Goal: Task Accomplishment & Management: Use online tool/utility

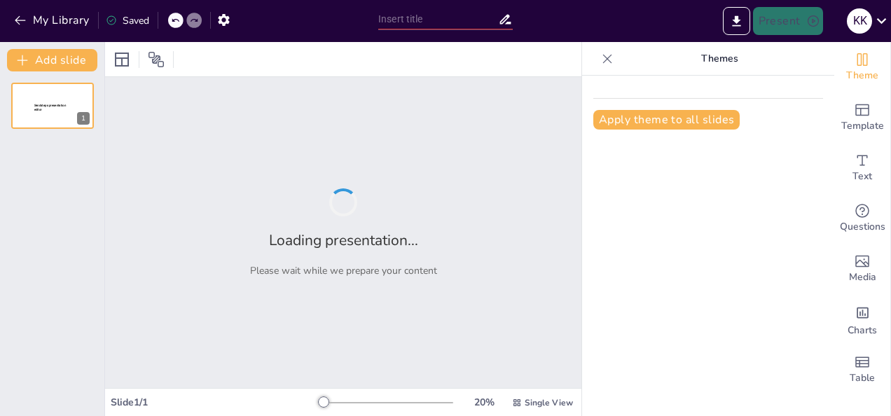
type input "Empowering Youth as Co-Creators: A Strategic Approach to Engagement in the FIRS…"
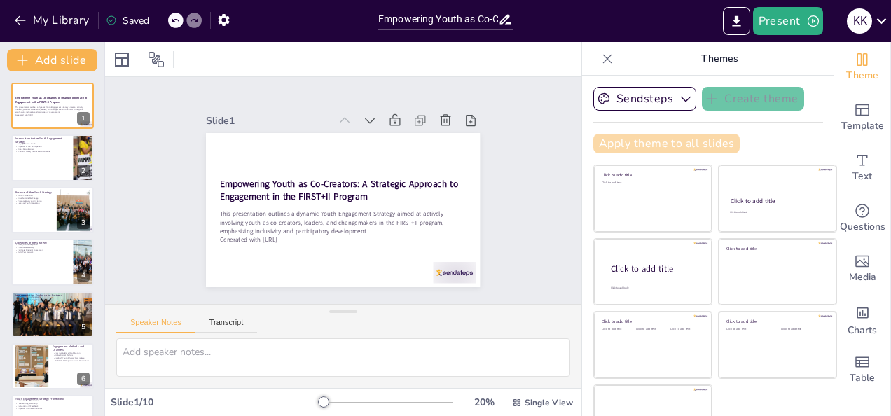
click at [642, 146] on button "Apply theme to all slides" at bounding box center [666, 144] width 146 height 20
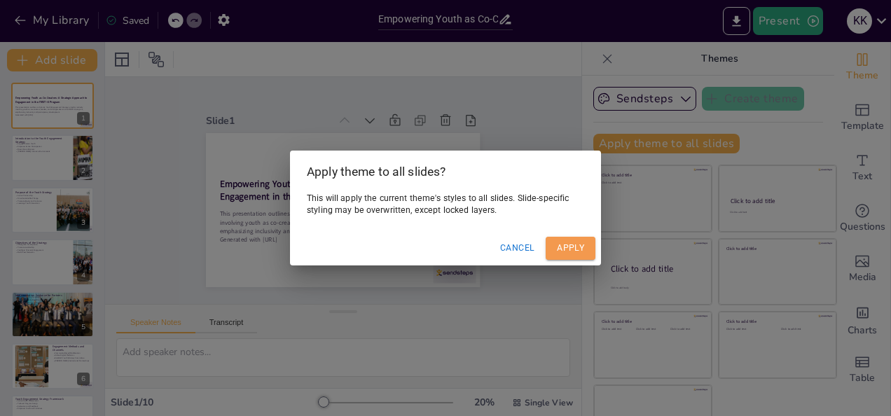
click at [566, 242] on button "Apply" at bounding box center [571, 248] width 50 height 23
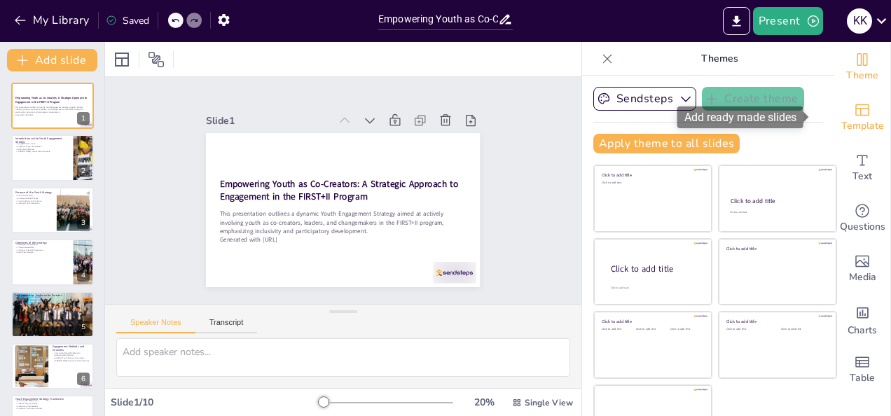
click at [850, 120] on span "Template" at bounding box center [862, 125] width 43 height 15
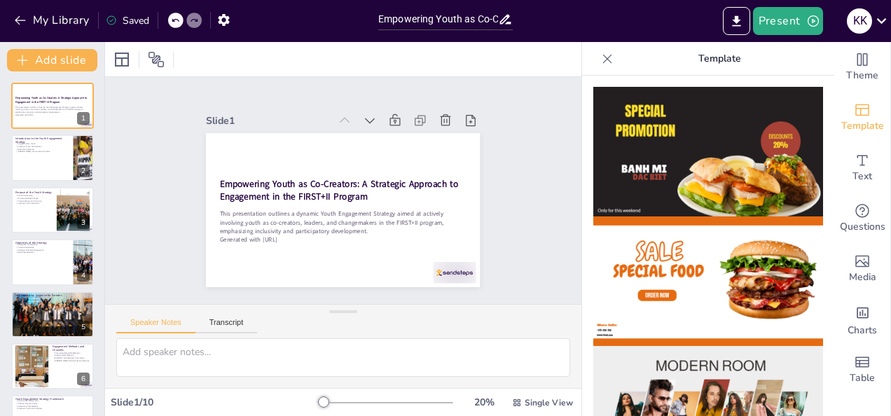
drag, startPoint x: 815, startPoint y: 116, endPoint x: 819, endPoint y: 105, distance: 12.0
click at [819, 105] on div at bounding box center [708, 246] width 252 height 340
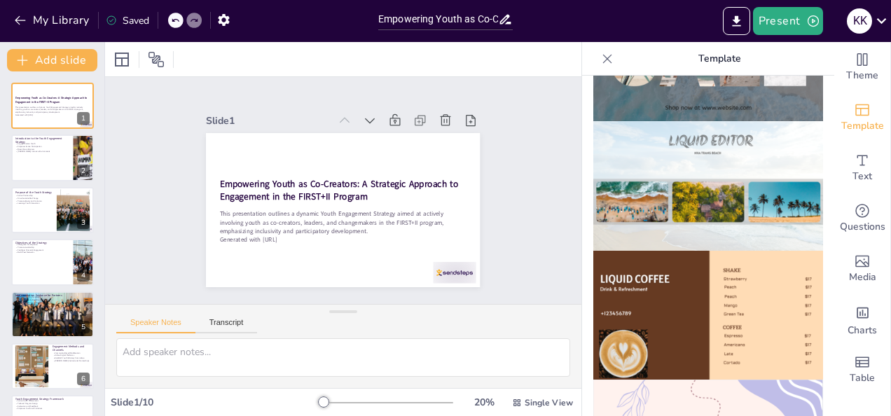
scroll to position [748, 0]
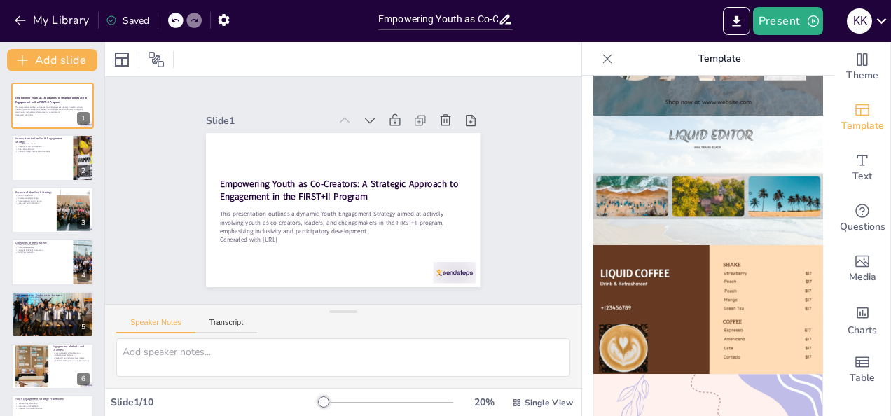
click at [705, 254] on img at bounding box center [708, 310] width 230 height 130
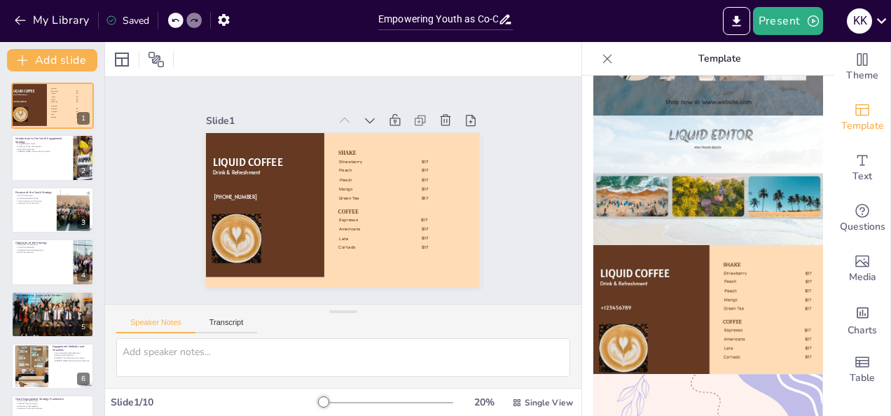
drag, startPoint x: 686, startPoint y: 0, endPoint x: 546, endPoint y: 27, distance: 142.6
click at [546, 27] on div "Present K K" at bounding box center [705, 21] width 371 height 28
click at [175, 22] on icon at bounding box center [175, 20] width 8 height 8
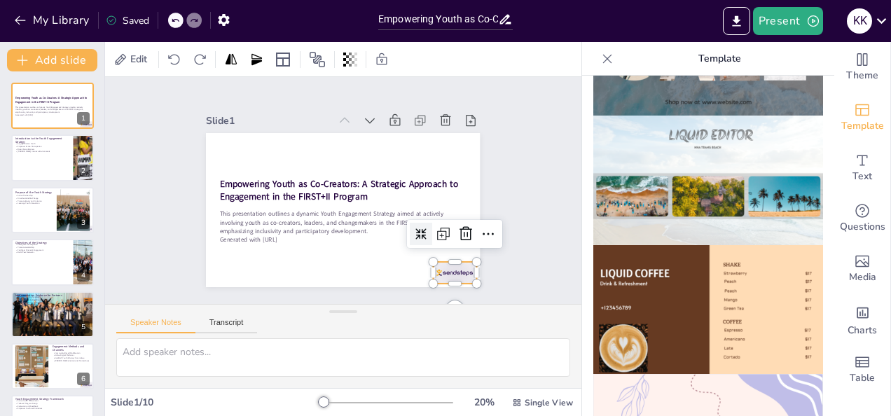
click at [448, 271] on div at bounding box center [445, 284] width 45 height 26
click at [480, 240] on icon at bounding box center [483, 249] width 18 height 18
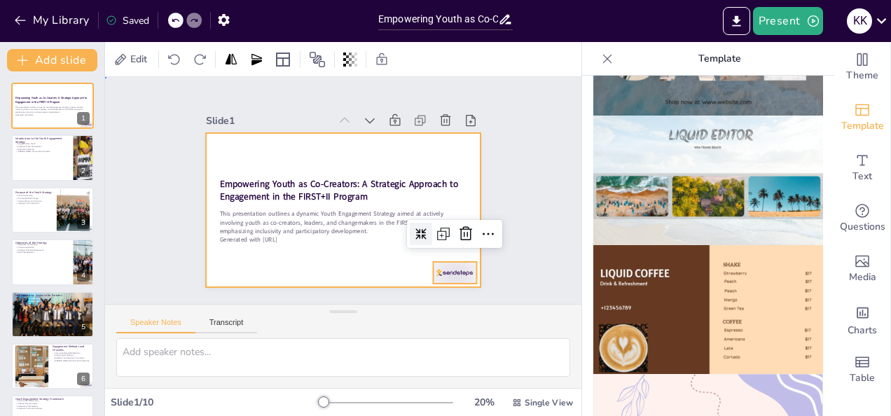
click at [379, 256] on div at bounding box center [341, 210] width 289 height 182
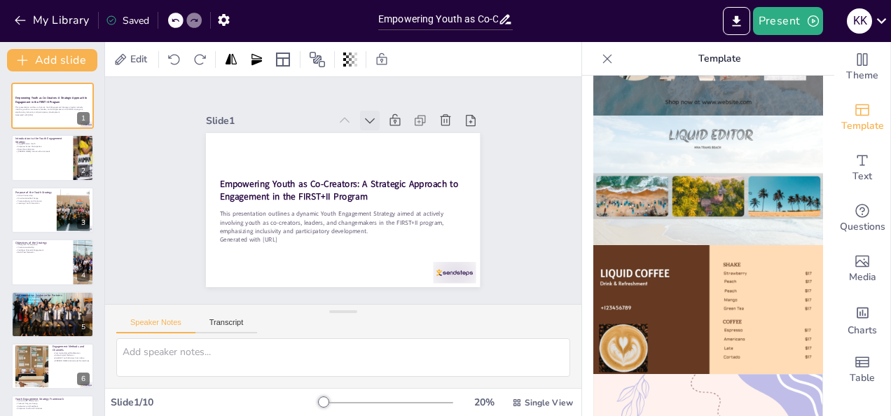
click at [369, 116] on icon at bounding box center [376, 123] width 15 height 15
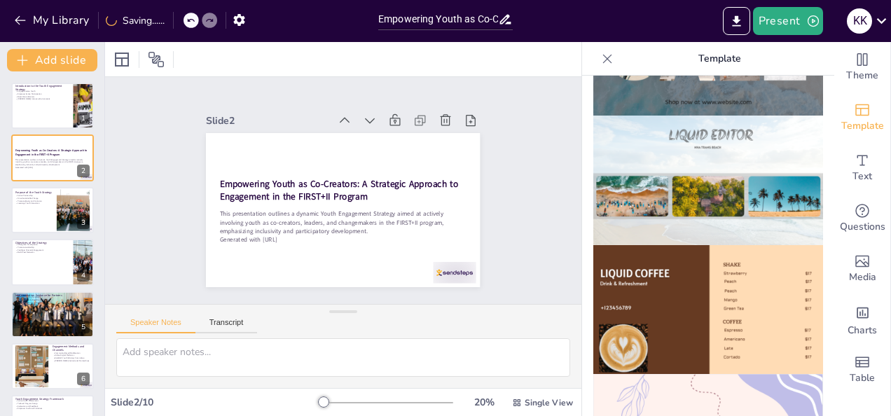
click at [369, 116] on icon at bounding box center [376, 123] width 15 height 15
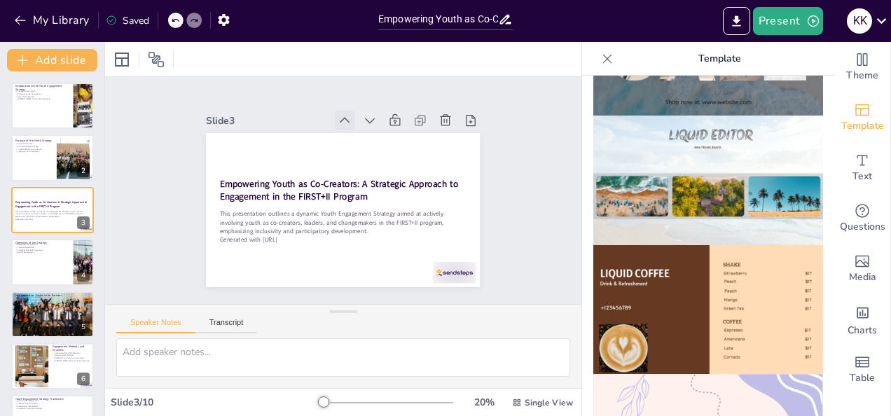
click at [344, 113] on icon at bounding box center [351, 120] width 15 height 15
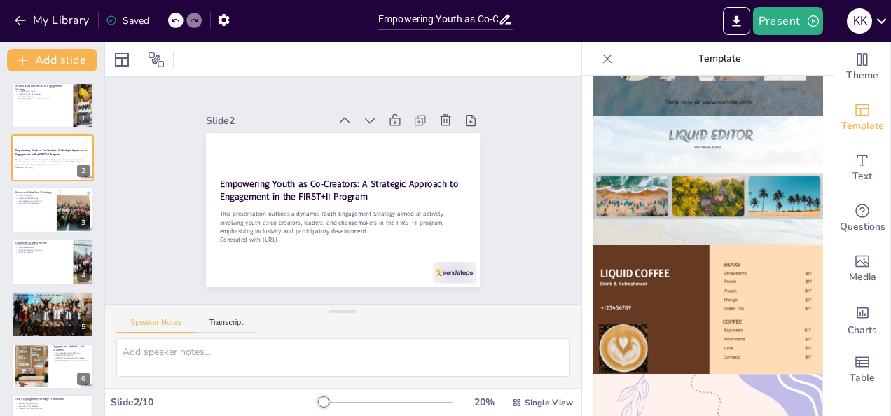
click at [344, 113] on icon at bounding box center [351, 120] width 15 height 15
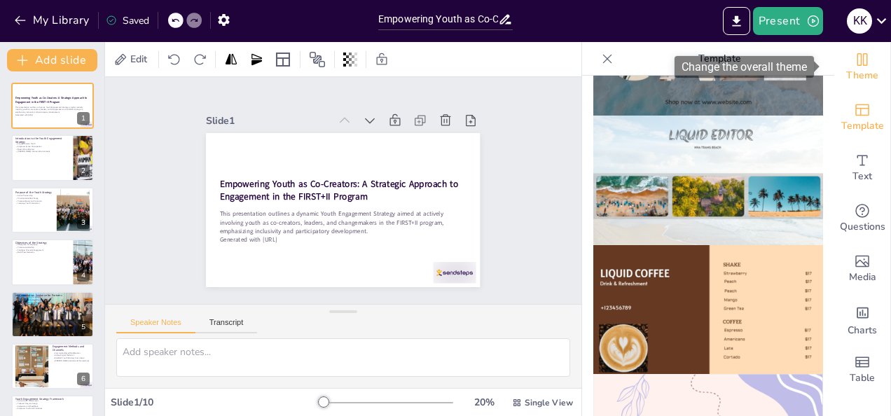
click at [850, 73] on span "Theme" at bounding box center [862, 75] width 32 height 15
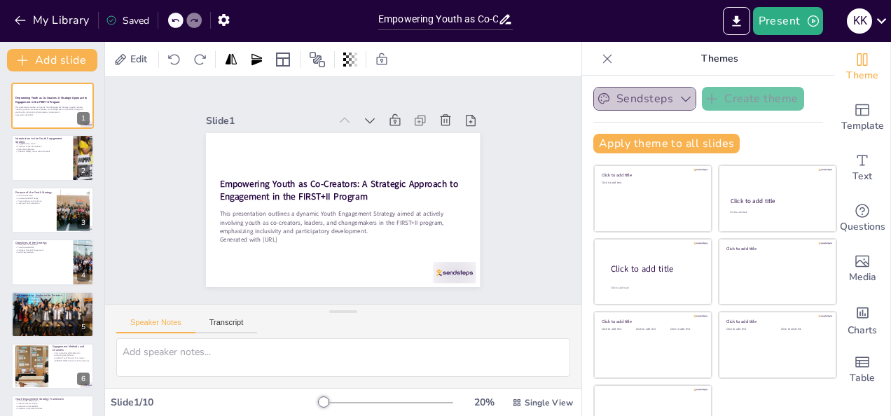
click at [681, 97] on icon "button" at bounding box center [686, 100] width 10 height 6
click at [743, 122] on div "Sendsteps Create theme Apply theme to all slides Click to add title Click to ad…" at bounding box center [708, 126] width 230 height 78
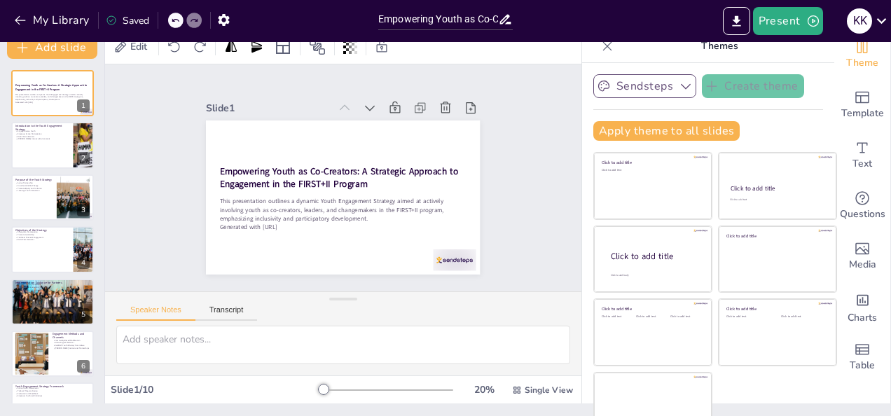
scroll to position [14, 0]
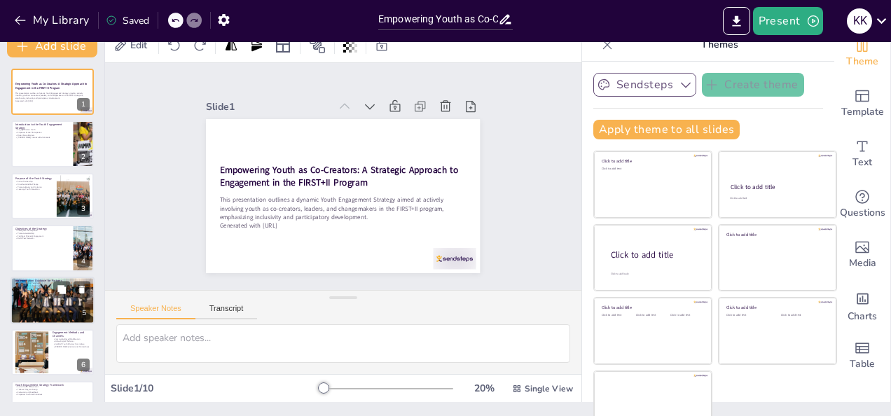
click at [55, 300] on div at bounding box center [53, 300] width 84 height 56
type textarea "Developing youth profiling templates is a crucial step for partners to identify…"
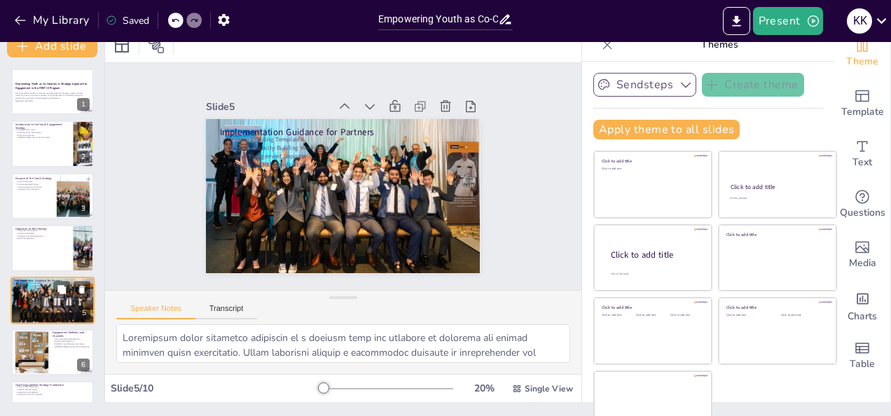
scroll to position [70, 0]
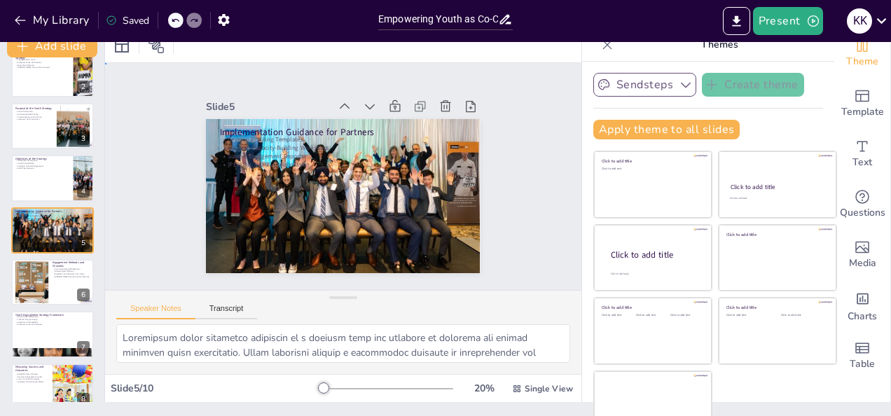
click at [510, 198] on div "Slide 1 Empowering Youth as Co-Creators: A Strategic Approach to Engagement in …" at bounding box center [343, 176] width 523 height 363
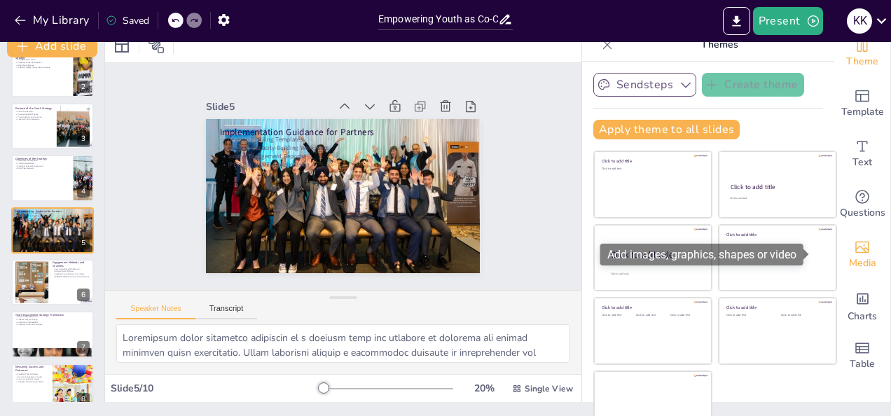
click at [849, 259] on span "Media" at bounding box center [862, 263] width 27 height 15
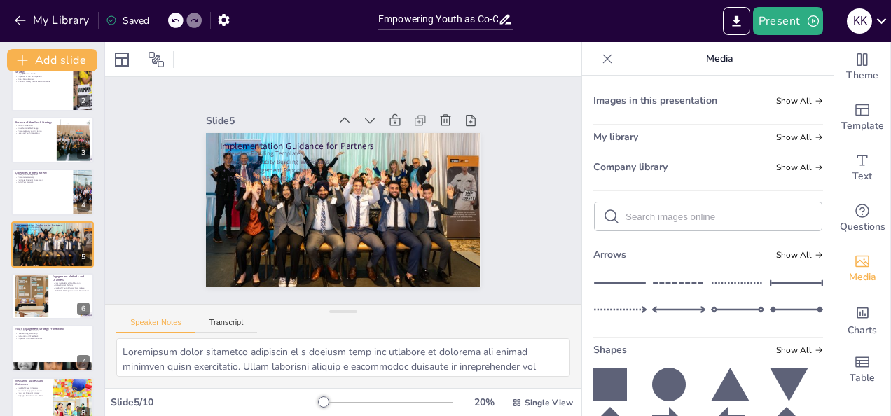
scroll to position [0, 0]
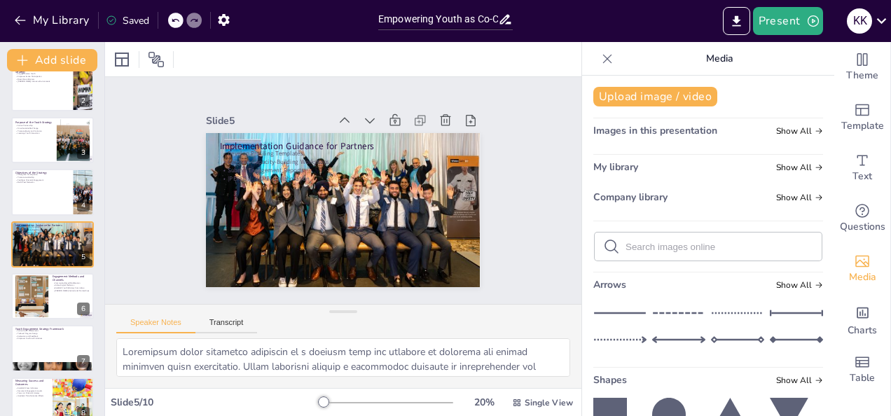
click at [600, 57] on icon at bounding box center [607, 59] width 14 height 14
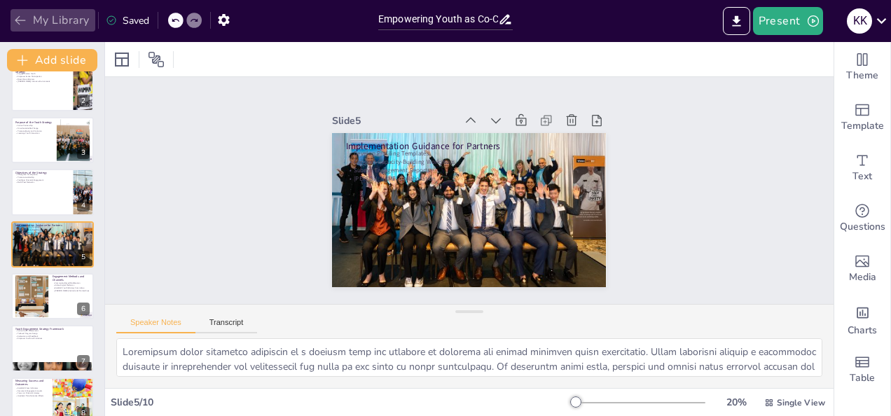
click at [21, 22] on icon "button" at bounding box center [20, 20] width 14 height 14
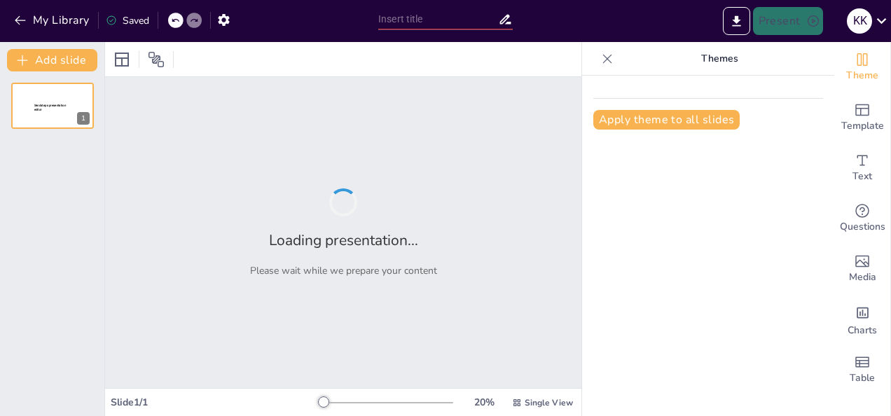
type input "Empowering Youth as Co-Creators: A Comprehensive Engagement Strategy for FIRST+…"
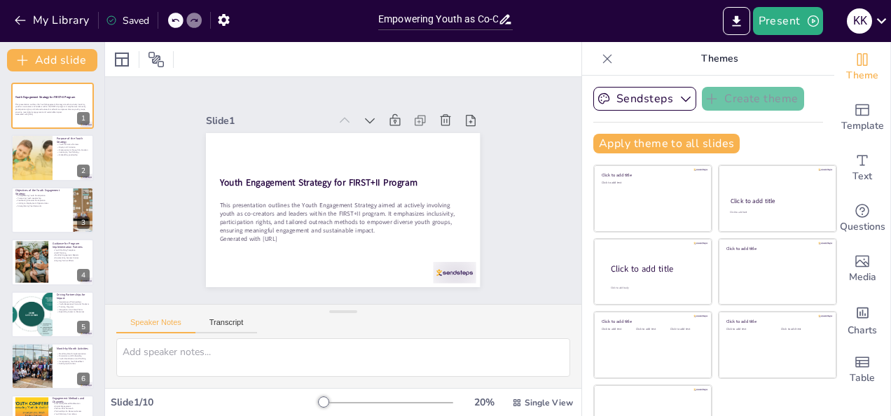
scroll to position [33, 0]
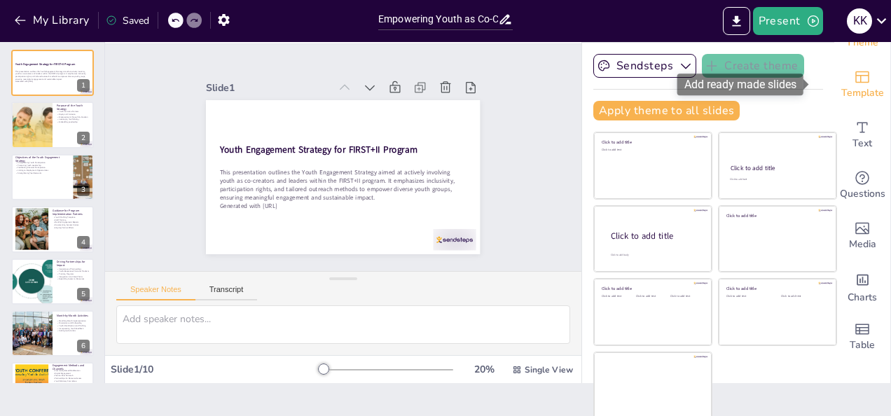
click at [854, 81] on icon "Add ready made slides" at bounding box center [862, 77] width 17 height 17
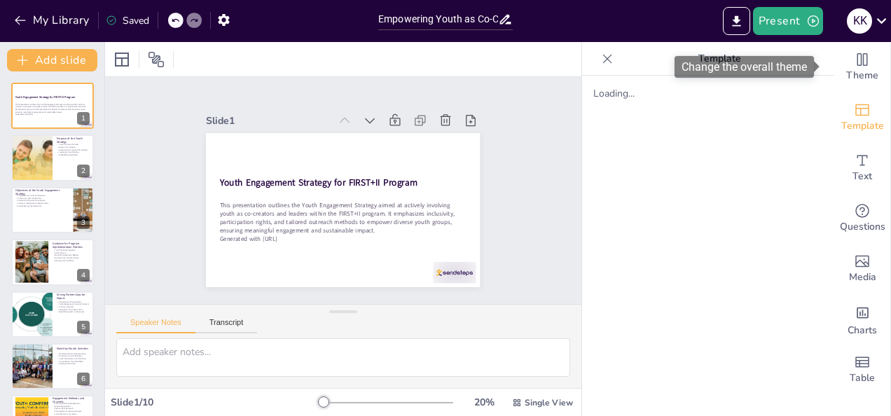
scroll to position [0, 0]
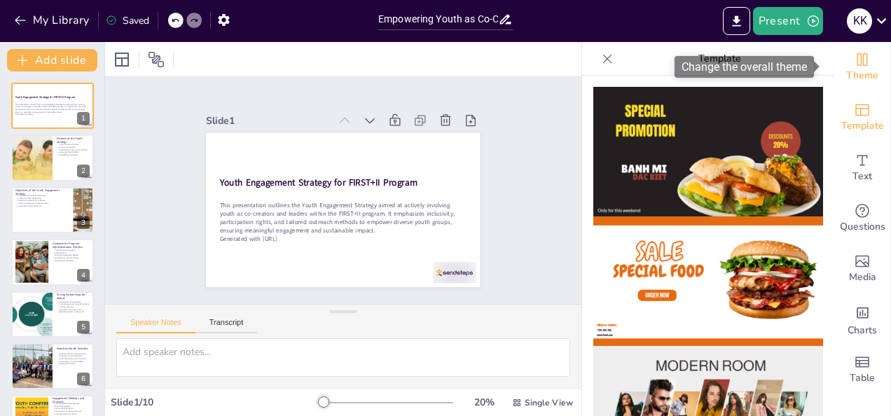
click at [853, 73] on span "Theme" at bounding box center [862, 75] width 32 height 15
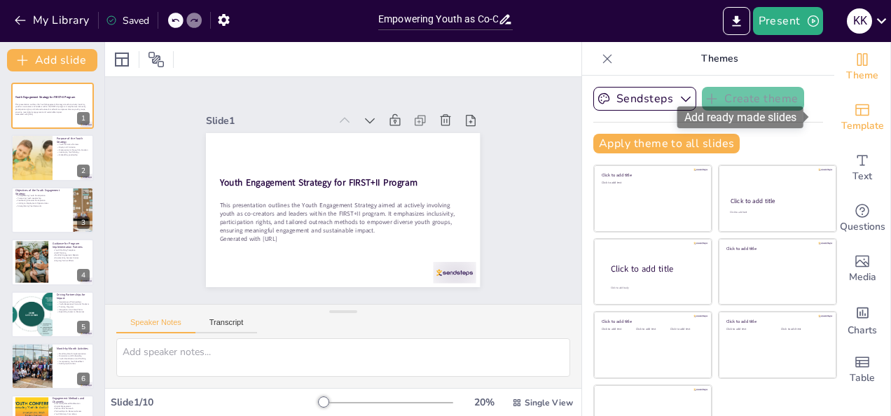
click at [854, 116] on icon "Add ready made slides" at bounding box center [862, 110] width 17 height 17
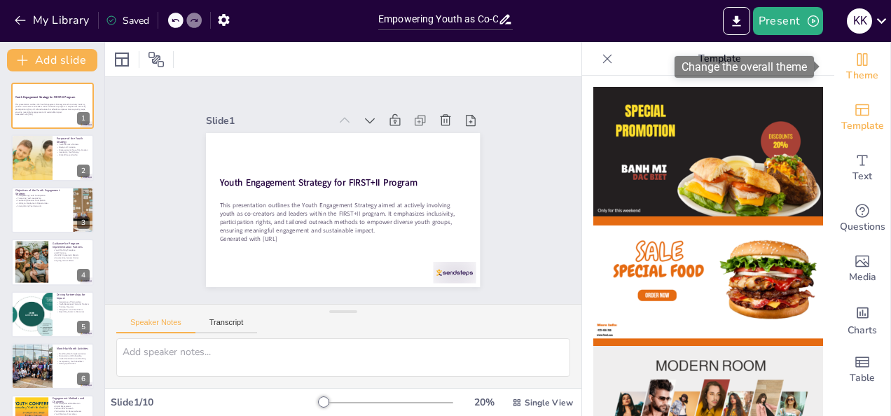
click at [861, 67] on div "Theme" at bounding box center [862, 67] width 56 height 50
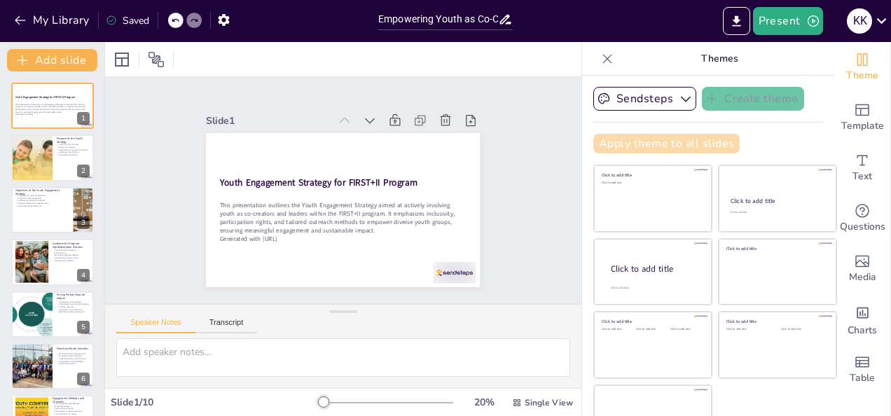
click at [697, 146] on button "Apply theme to all slides" at bounding box center [666, 144] width 146 height 20
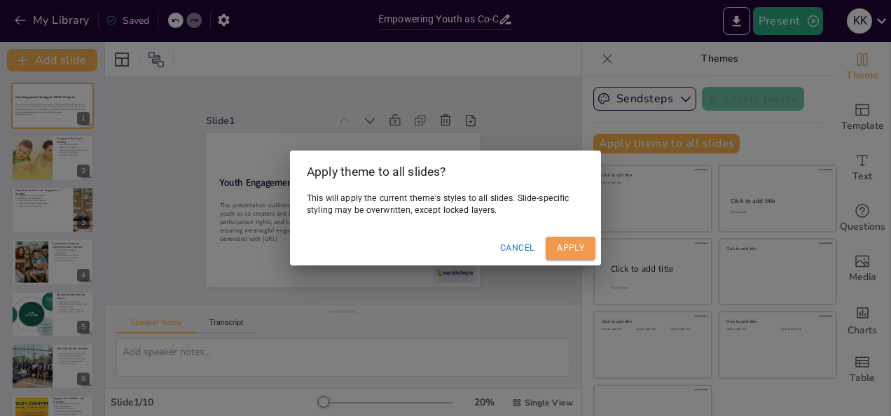
click at [563, 244] on button "Apply" at bounding box center [571, 248] width 50 height 23
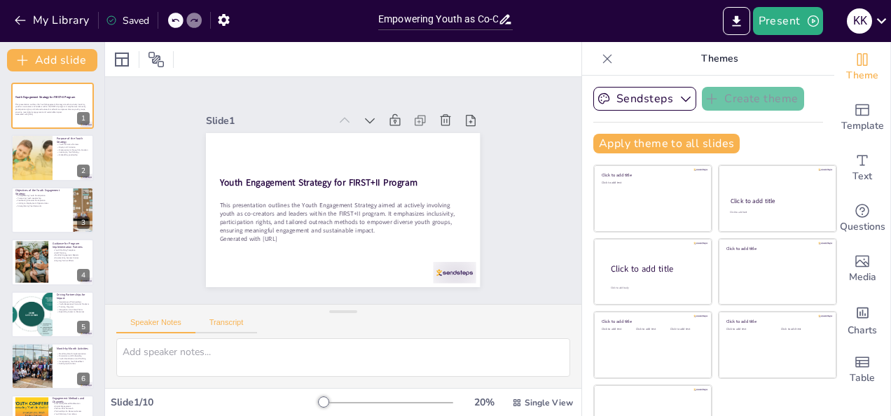
click at [219, 324] on button "Transcript" at bounding box center [226, 325] width 62 height 15
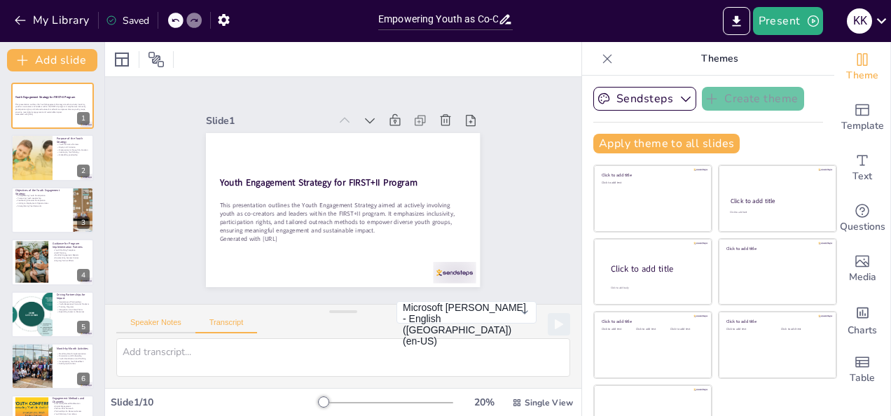
click at [161, 325] on button "Speaker Notes" at bounding box center [155, 325] width 79 height 15
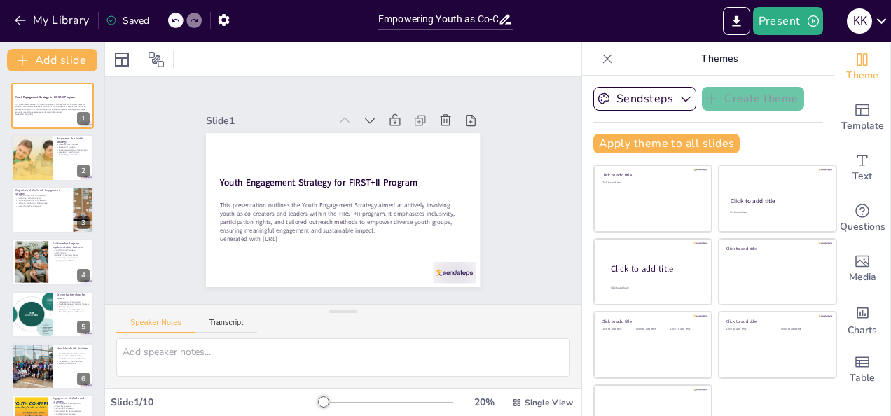
scroll to position [33, 0]
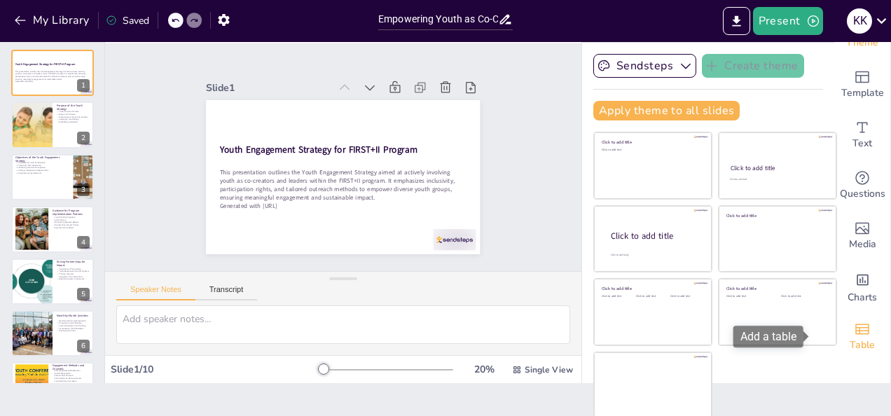
click at [854, 331] on icon "Add a table" at bounding box center [862, 329] width 17 height 17
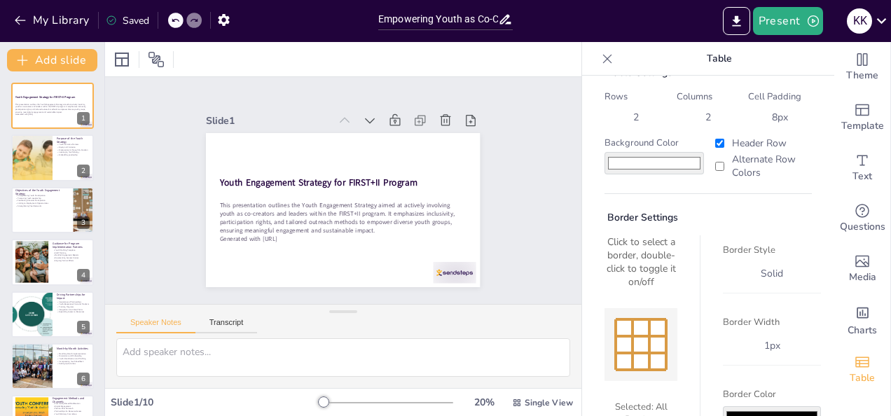
scroll to position [31, 0]
click at [644, 155] on input "#ffffff" at bounding box center [653, 164] width 99 height 22
type input "#55a0a5"
click at [783, 237] on div "Border Style solid" at bounding box center [772, 266] width 98 height 58
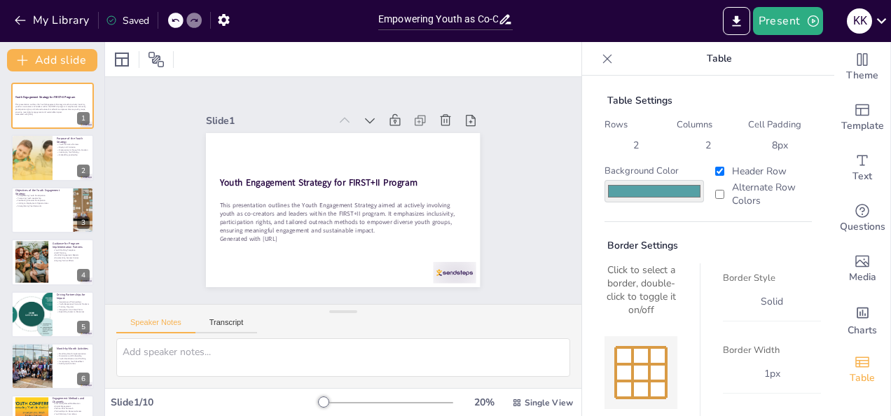
scroll to position [0, 0]
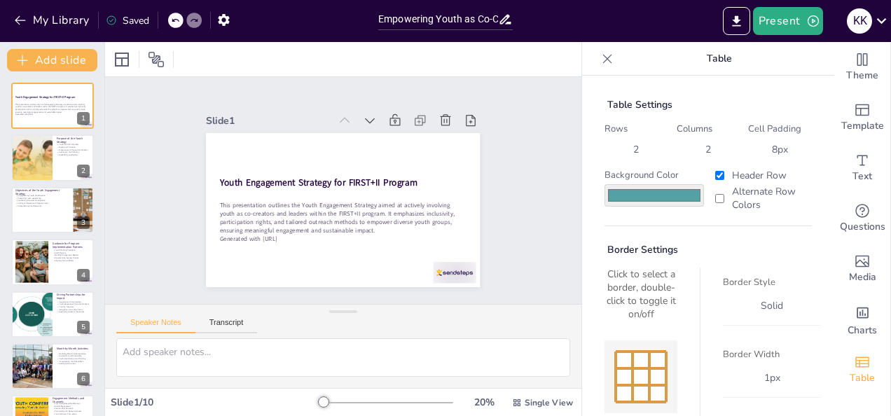
click at [600, 55] on icon at bounding box center [607, 59] width 14 height 14
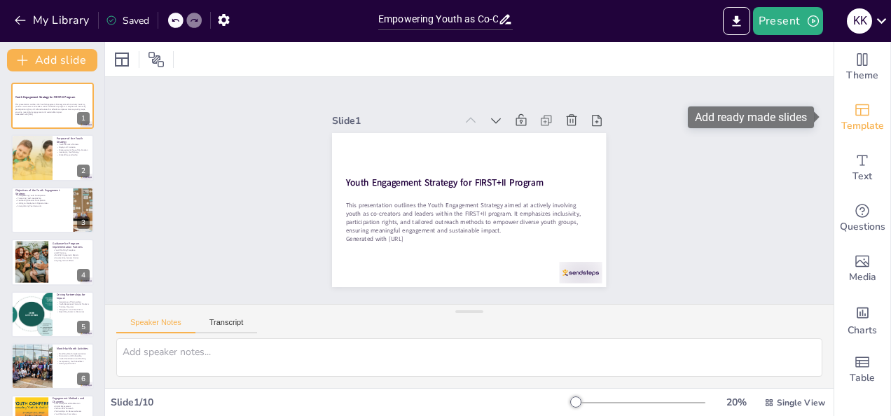
click at [854, 116] on icon "Add ready made slides" at bounding box center [862, 110] width 17 height 17
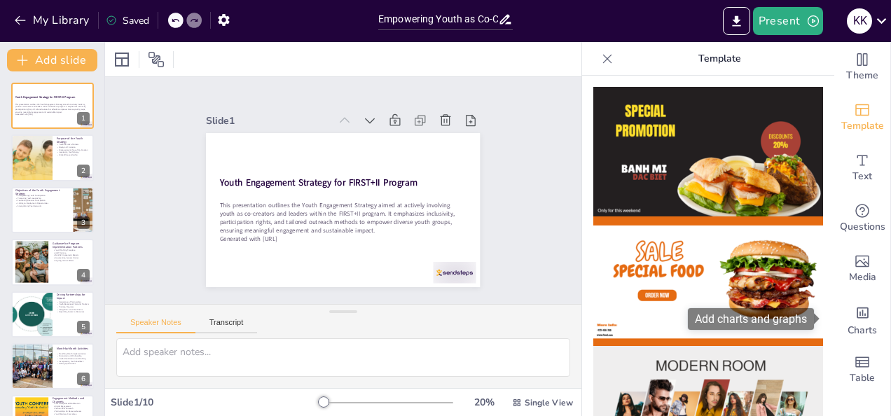
click at [794, 318] on div "Add charts and graphs" at bounding box center [751, 319] width 126 height 22
click at [855, 314] on icon "Add charts and graphs" at bounding box center [862, 312] width 15 height 15
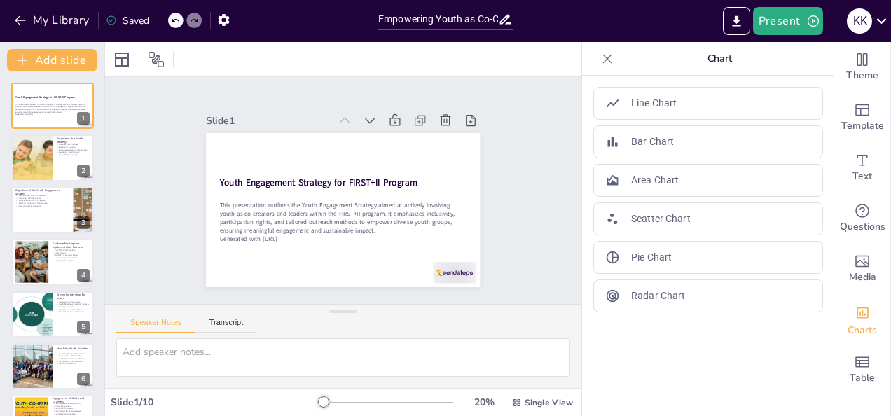
click at [600, 62] on icon at bounding box center [607, 59] width 14 height 14
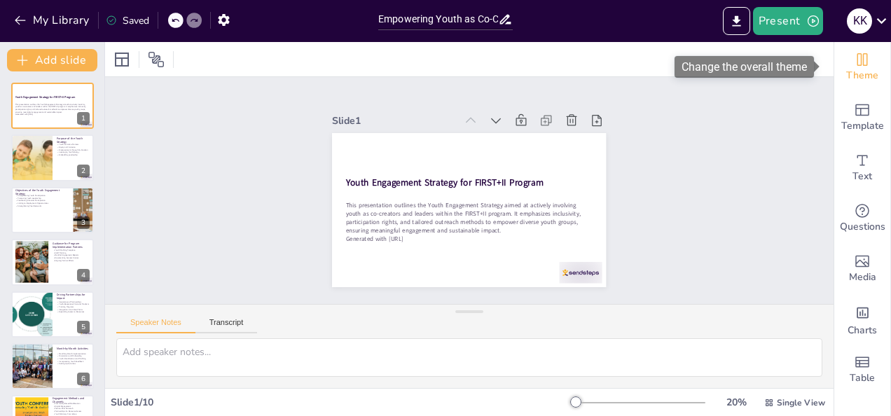
click at [857, 73] on span "Theme" at bounding box center [862, 75] width 32 height 15
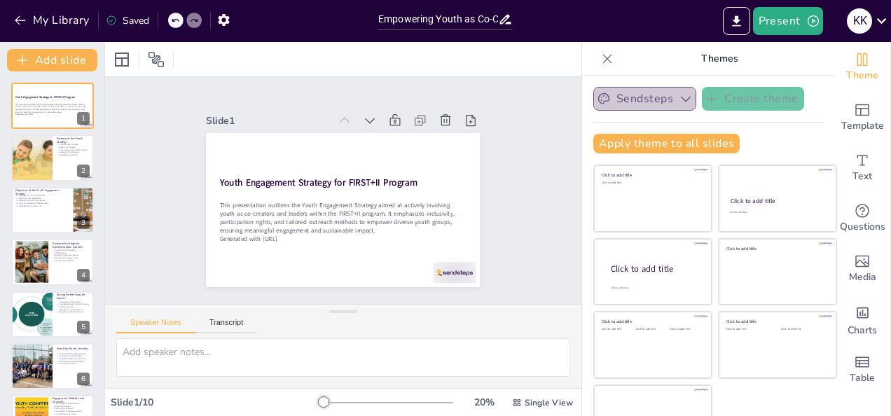
click at [679, 101] on icon "button" at bounding box center [686, 99] width 14 height 14
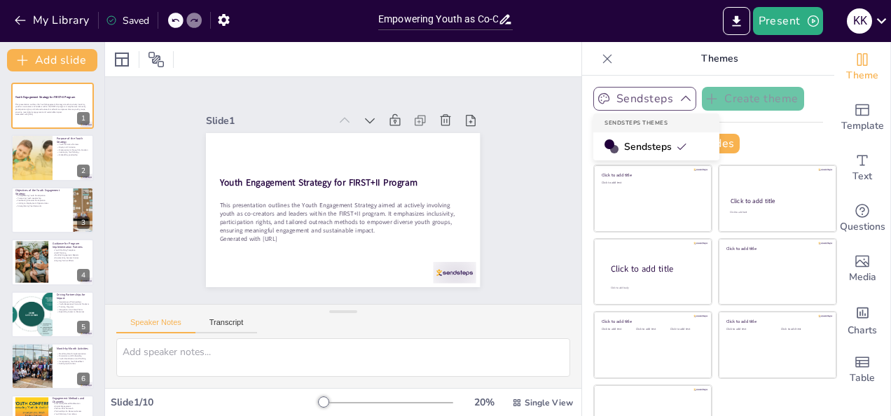
click at [634, 146] on span "Sendsteps" at bounding box center [655, 146] width 63 height 13
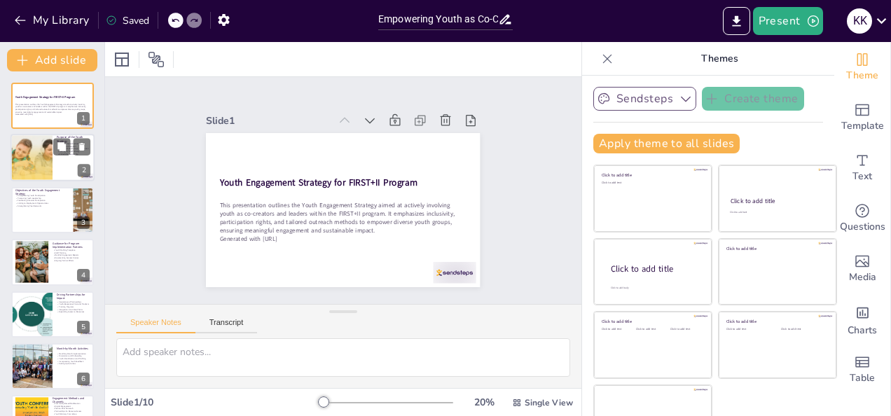
click at [25, 160] on div at bounding box center [31, 158] width 83 height 48
type textarea "This point emphasizes the importance of viewing youth as active partners in the…"
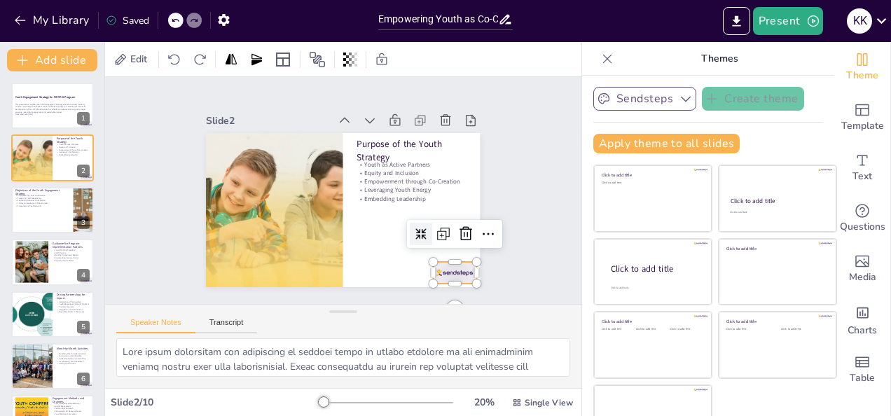
click at [422, 298] on div at bounding box center [399, 318] width 48 height 40
click at [480, 233] on icon at bounding box center [488, 234] width 17 height 17
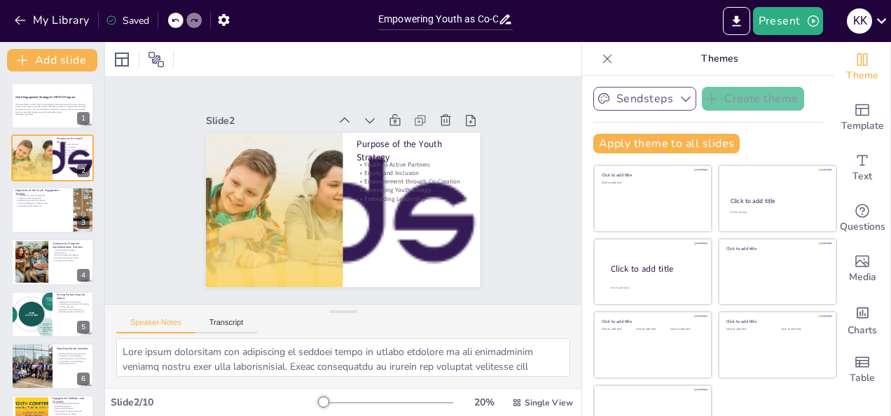
click at [174, 20] on icon at bounding box center [175, 21] width 7 height 4
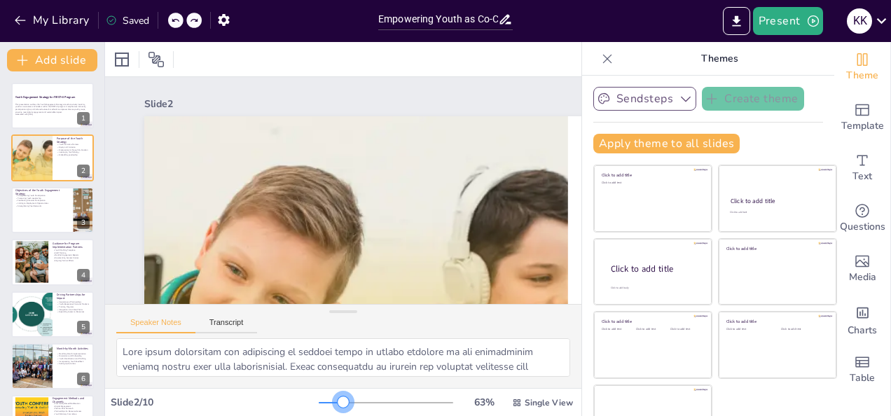
click at [324, 404] on div at bounding box center [386, 402] width 134 height 11
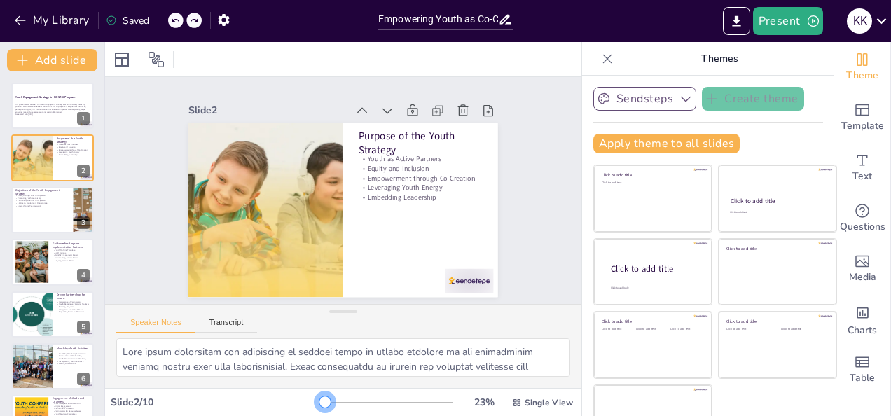
click at [319, 402] on div at bounding box center [322, 402] width 6 height 1
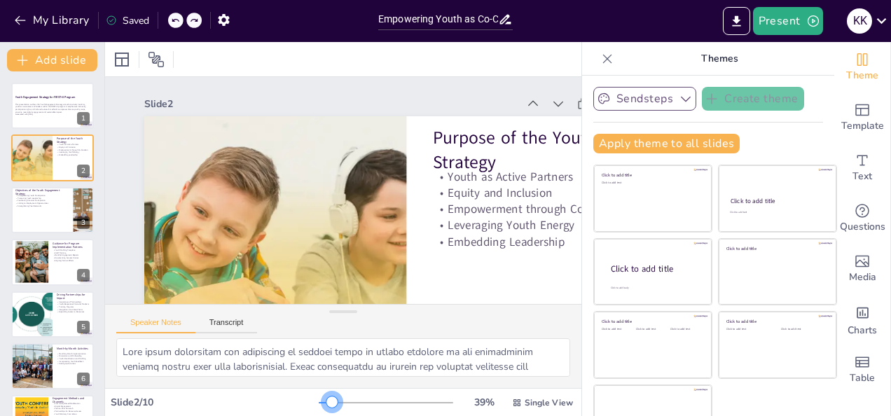
click at [326, 401] on div at bounding box center [331, 401] width 11 height 11
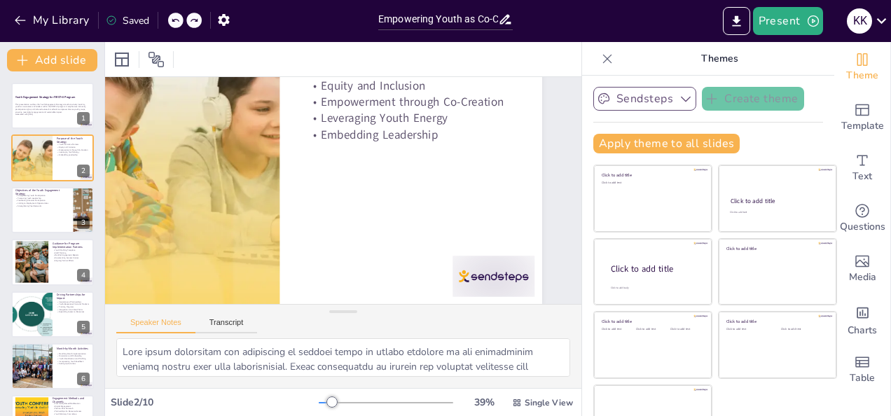
scroll to position [118, 146]
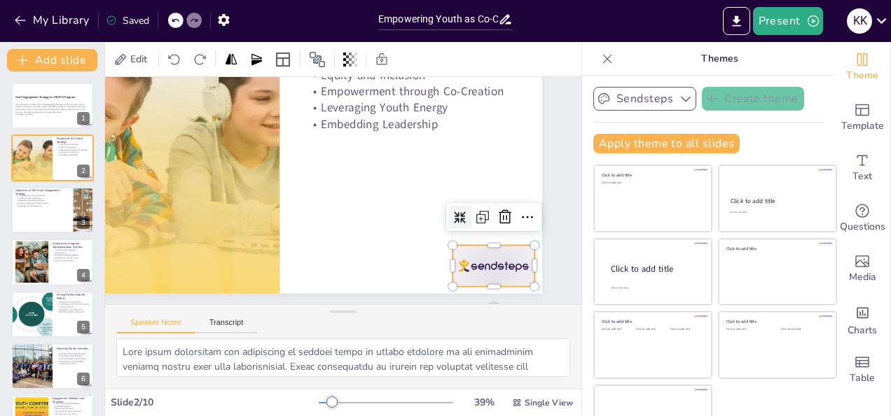
click at [488, 285] on div at bounding box center [450, 320] width 92 height 71
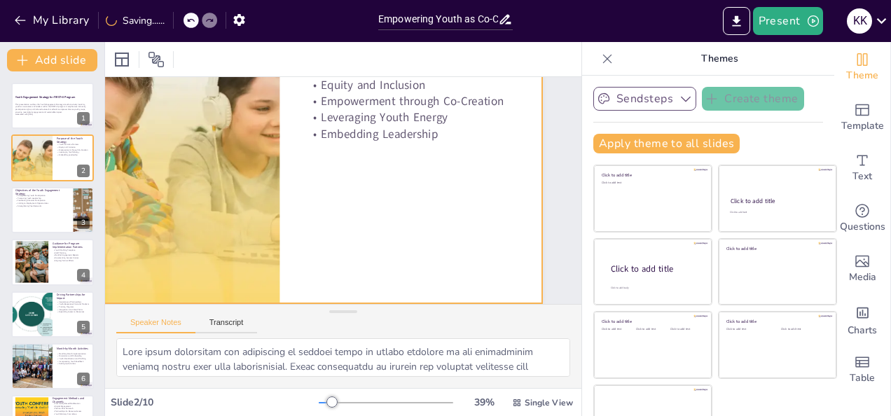
click at [442, 259] on div at bounding box center [364, 121] width 398 height 574
click at [62, 113] on p "Generated with [URL]" at bounding box center [53, 114] width 76 height 3
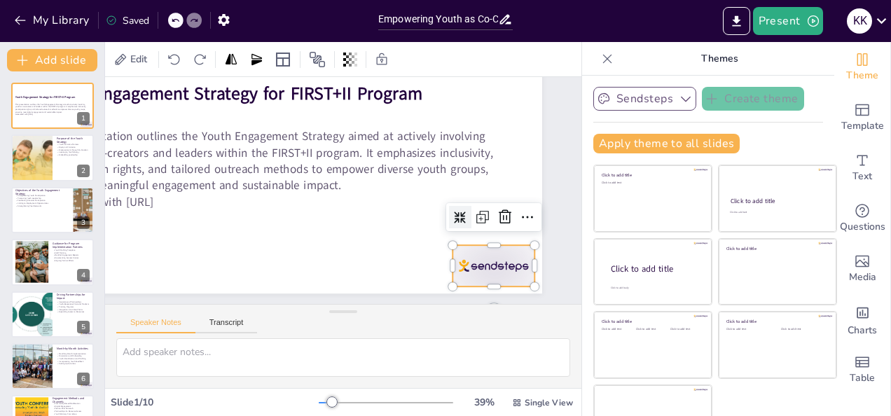
click at [471, 285] on div at bounding box center [450, 320] width 92 height 71
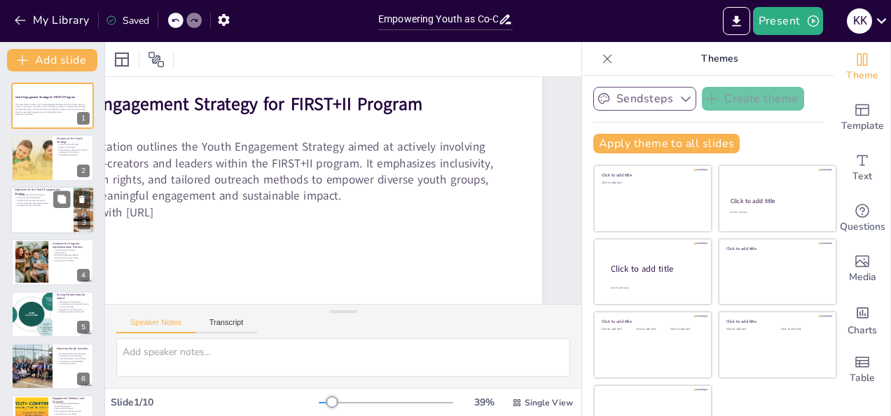
click at [55, 213] on div at bounding box center [53, 210] width 84 height 48
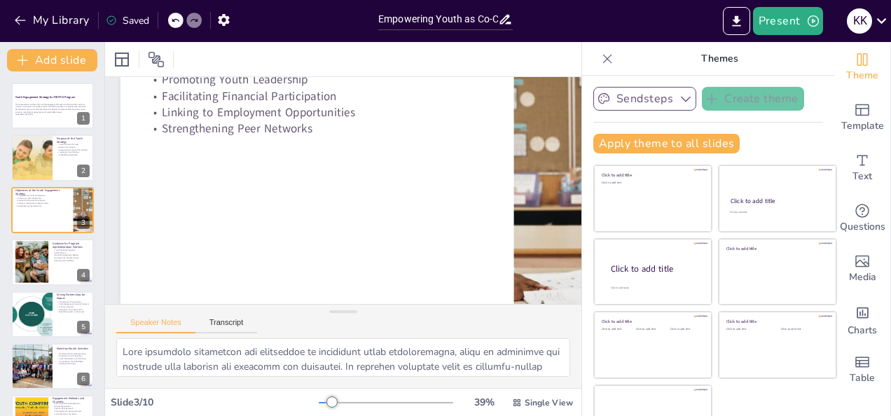
scroll to position [118, 22]
click at [58, 254] on icon at bounding box center [62, 252] width 10 height 10
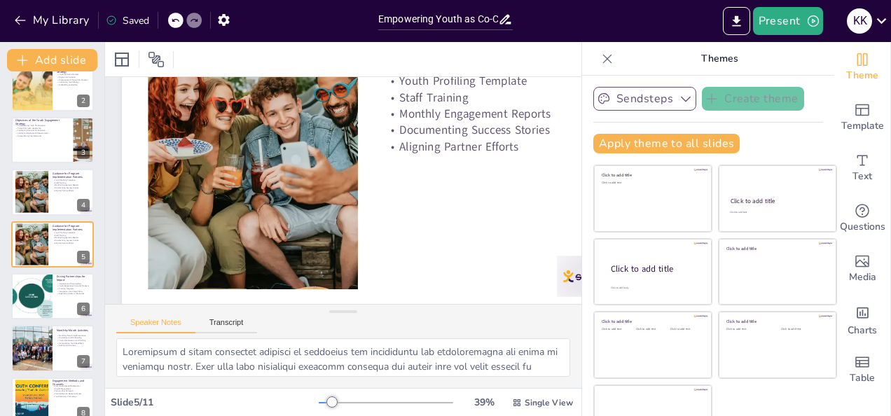
scroll to position [118, 0]
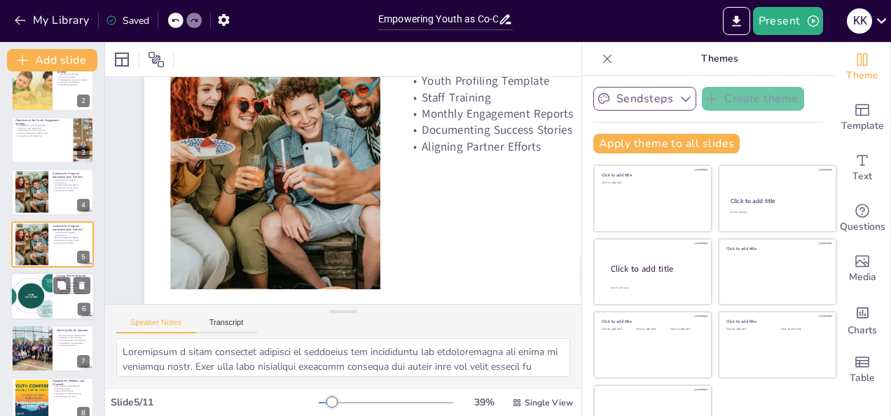
click at [39, 305] on div at bounding box center [30, 296] width 83 height 48
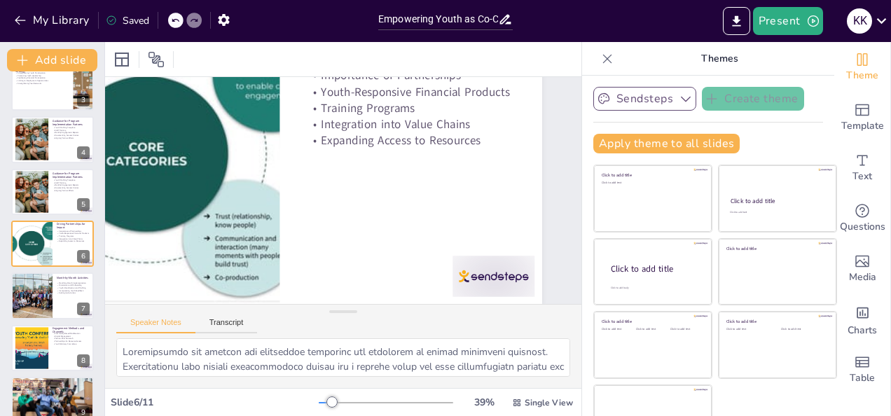
scroll to position [118, 158]
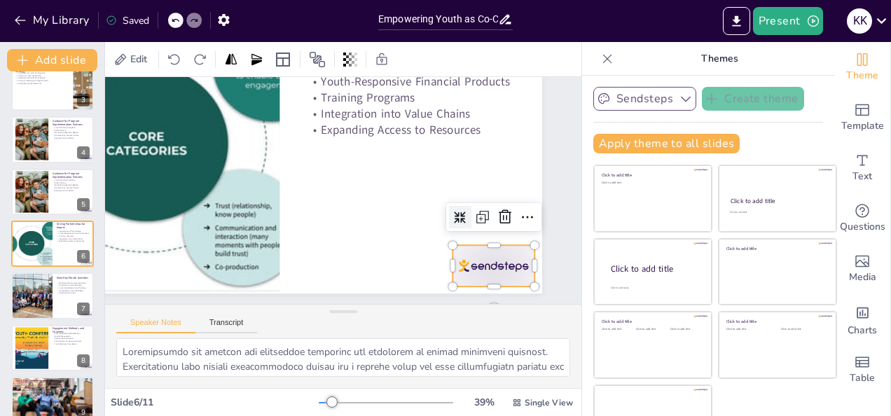
click at [494, 277] on div at bounding box center [462, 309] width 90 height 64
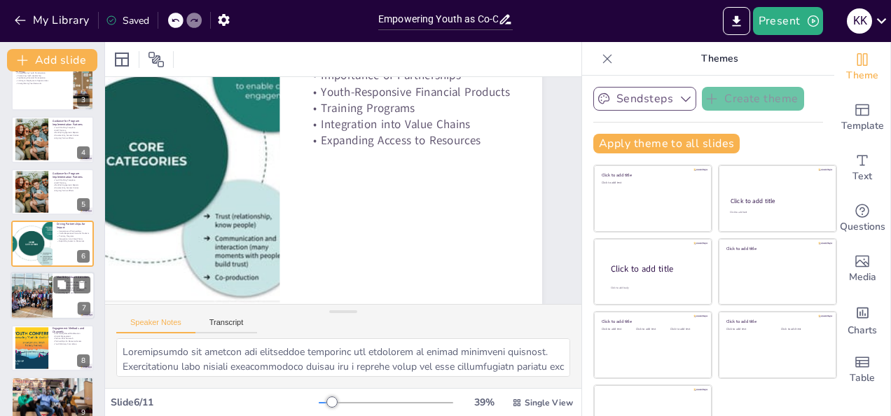
click at [34, 298] on div at bounding box center [31, 296] width 71 height 48
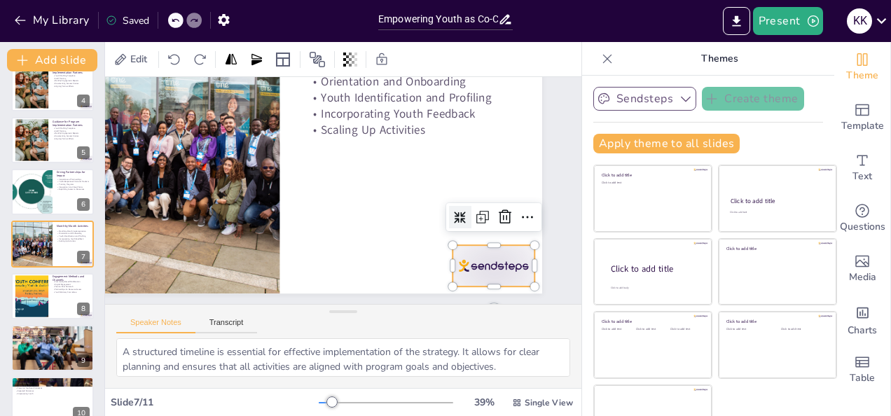
click at [473, 277] on div at bounding box center [462, 309] width 90 height 64
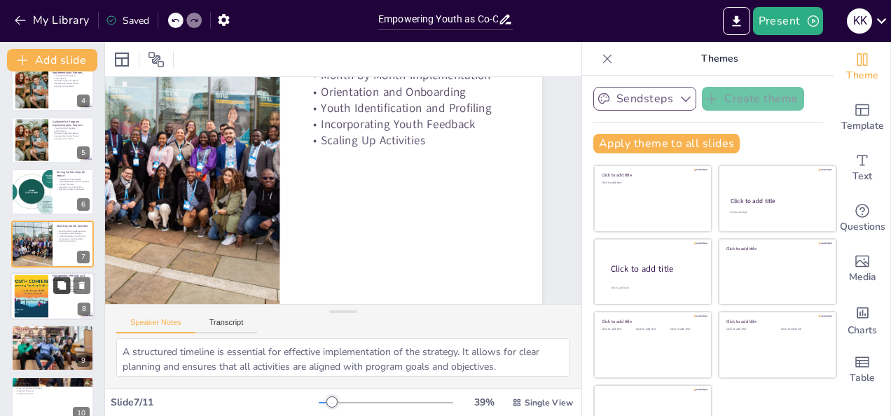
click at [64, 292] on button at bounding box center [61, 285] width 17 height 17
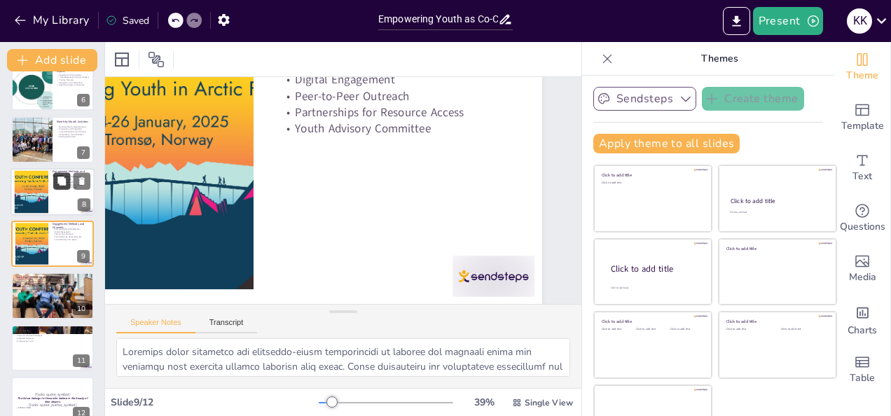
scroll to position [73, 158]
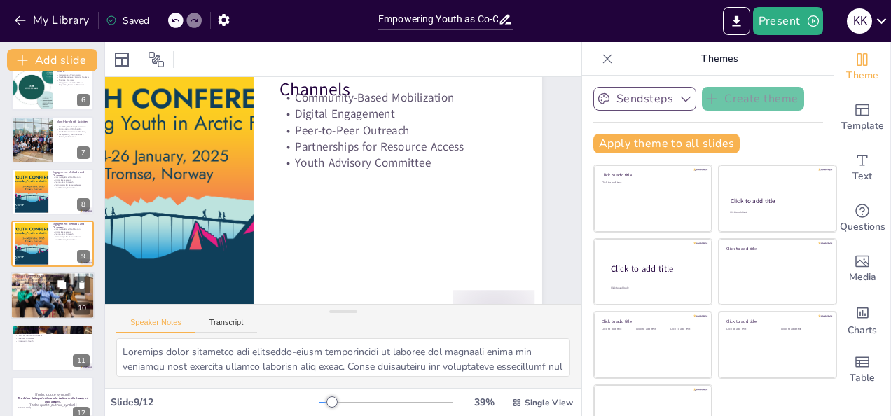
click at [34, 308] on div at bounding box center [53, 296] width 84 height 58
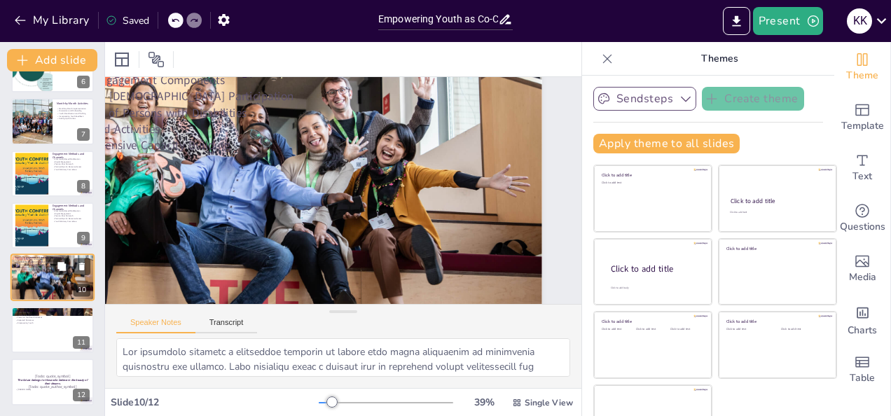
scroll to position [0, 158]
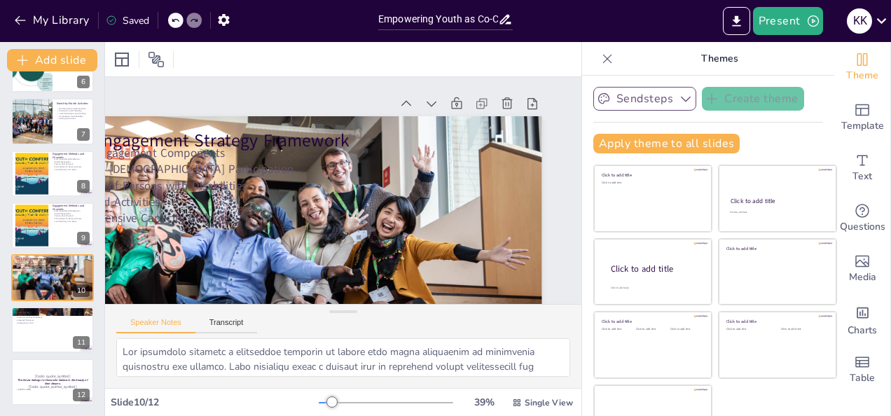
click at [174, 21] on icon at bounding box center [175, 21] width 7 height 4
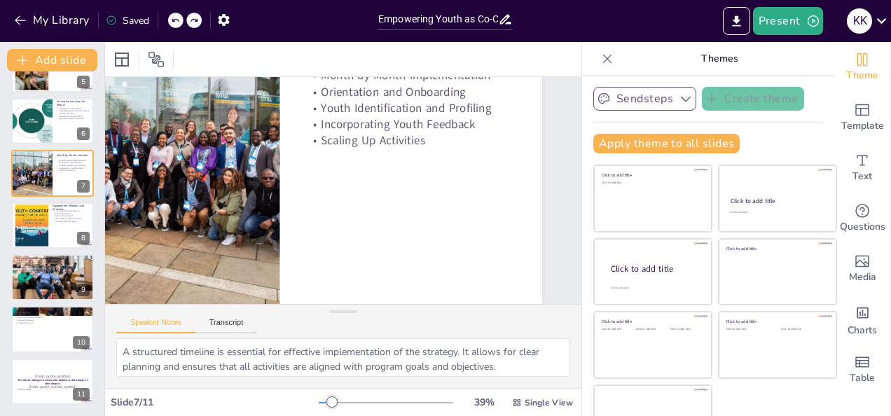
scroll to position [118, 0]
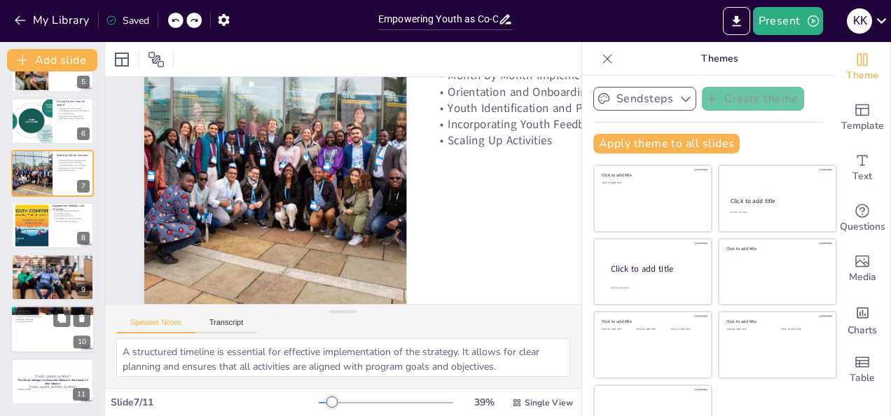
click at [48, 336] on div at bounding box center [53, 330] width 84 height 48
type textarea "Establishing clear indicators is essential for measuring the success of the pro…"
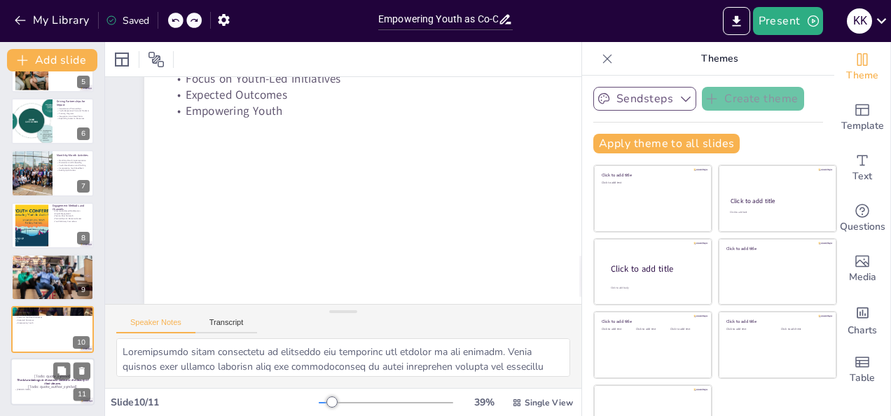
click at [32, 377] on p "[Todo: quote_symbol]" at bounding box center [53, 376] width 76 height 6
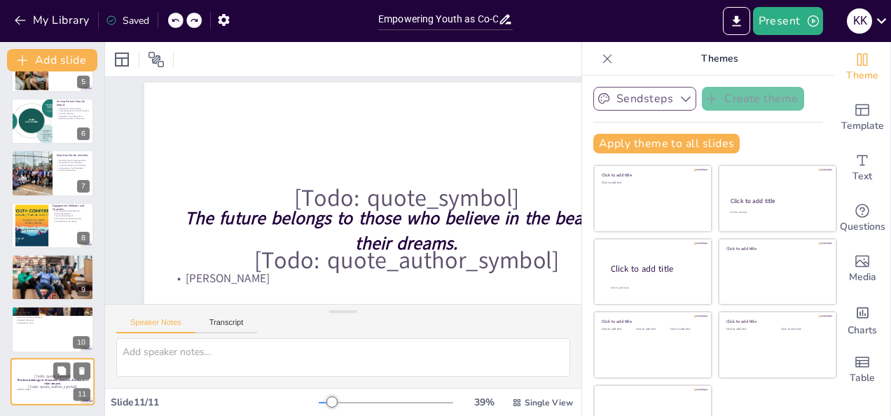
scroll to position [73, 0]
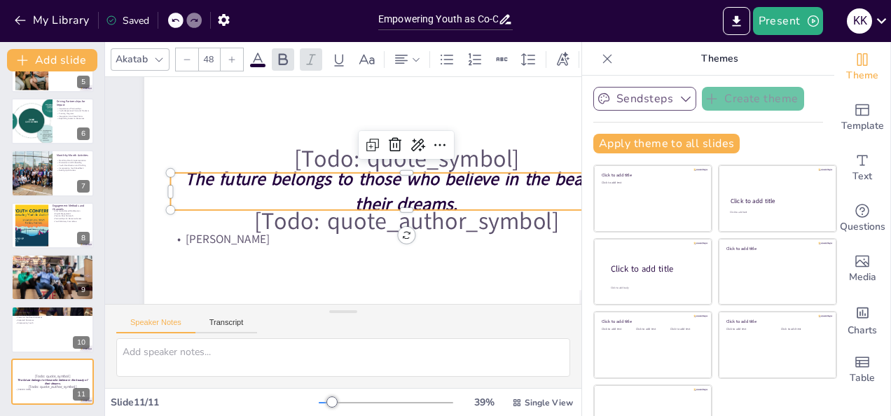
click at [408, 193] on strong "The future belongs to those who believe in the beauty of their dreams." at bounding box center [407, 200] width 429 height 160
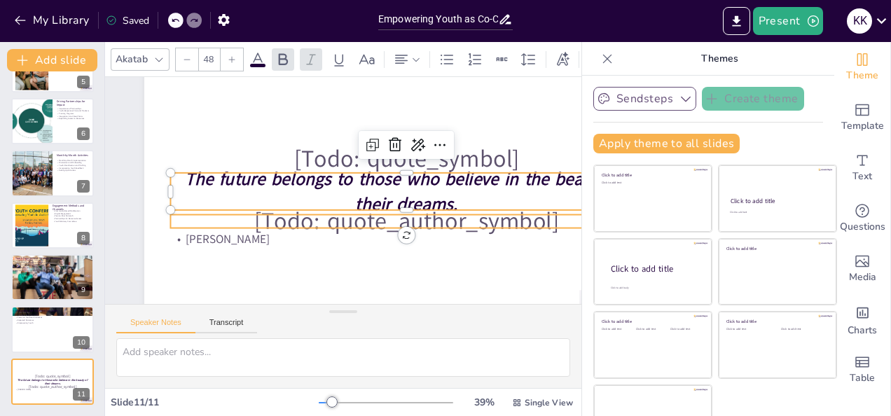
type input "64"
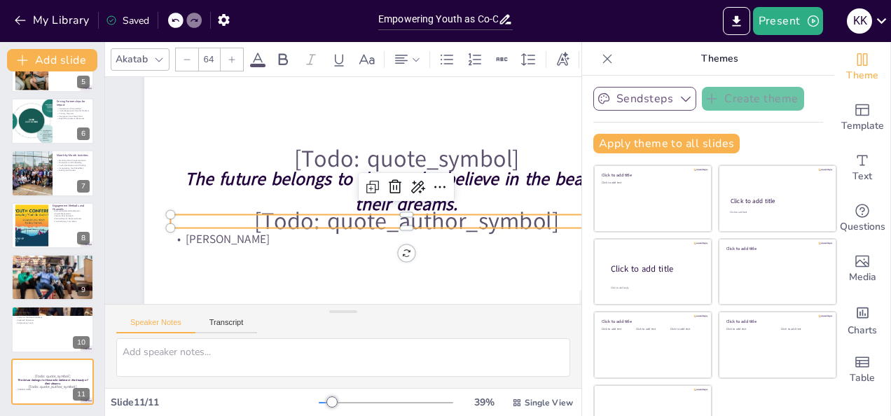
click at [368, 223] on p "[Todo: quote_author_symbol]" at bounding box center [394, 238] width 460 height 181
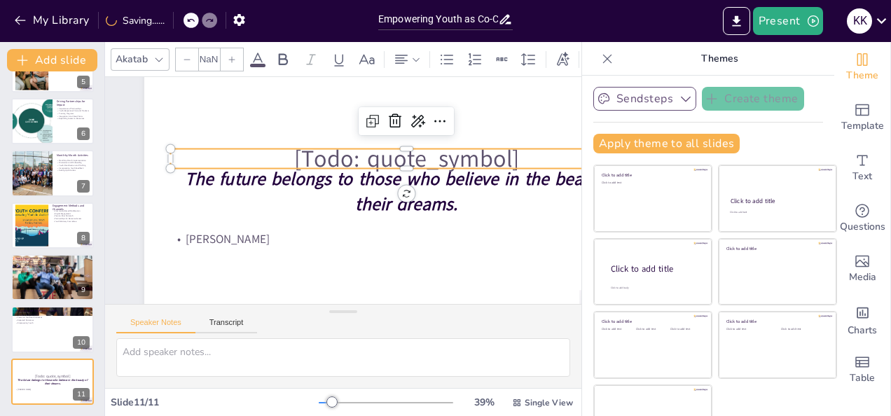
type input "64"
click at [397, 151] on p "[Todo: quote_symbol]" at bounding box center [398, 235] width 226 height 446
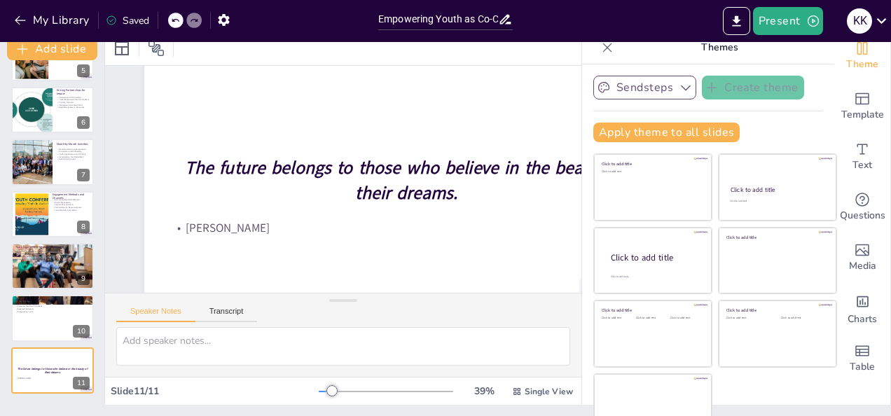
scroll to position [0, 0]
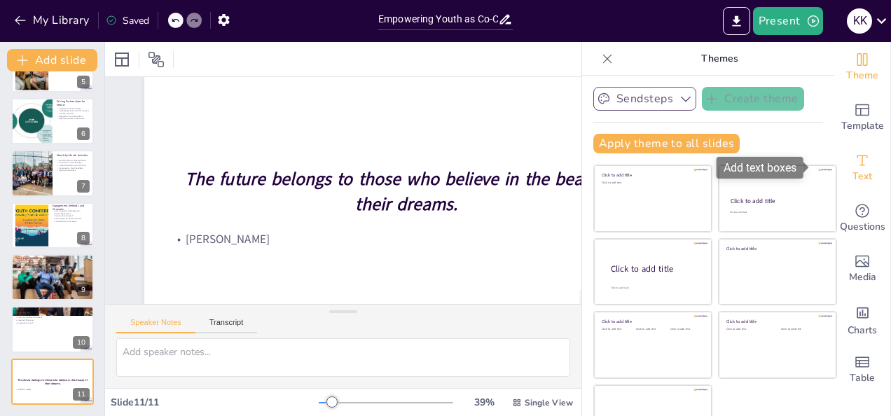
click at [854, 165] on icon "Add text boxes" at bounding box center [862, 160] width 17 height 17
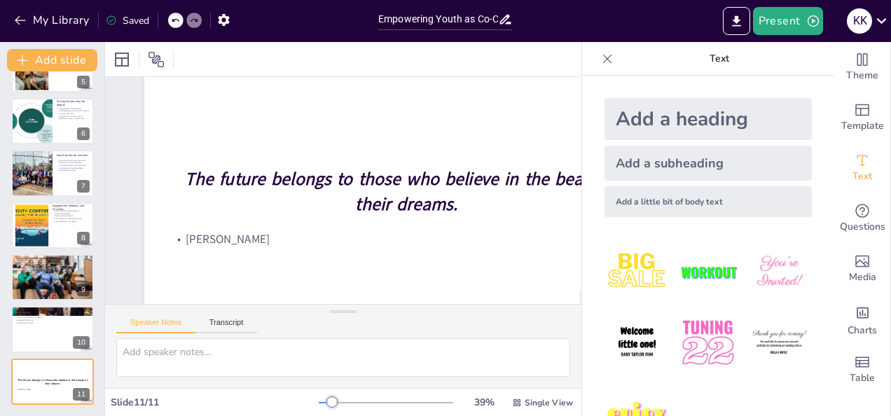
scroll to position [46, 0]
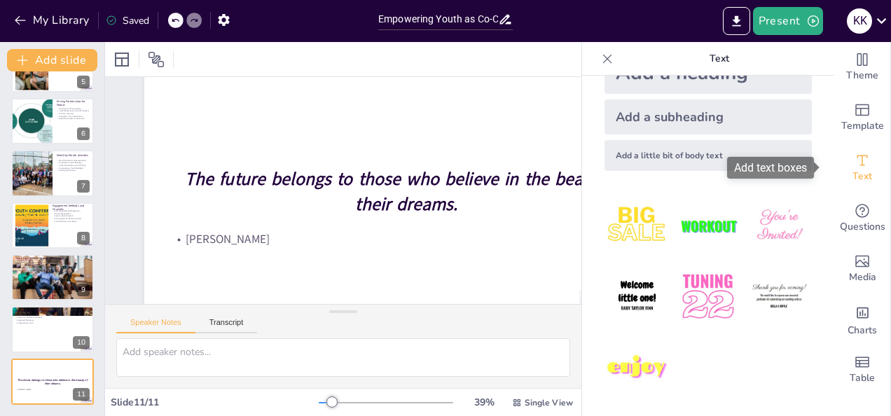
click at [857, 155] on icon "Add text boxes" at bounding box center [862, 160] width 11 height 11
click at [603, 60] on icon at bounding box center [607, 58] width 9 height 9
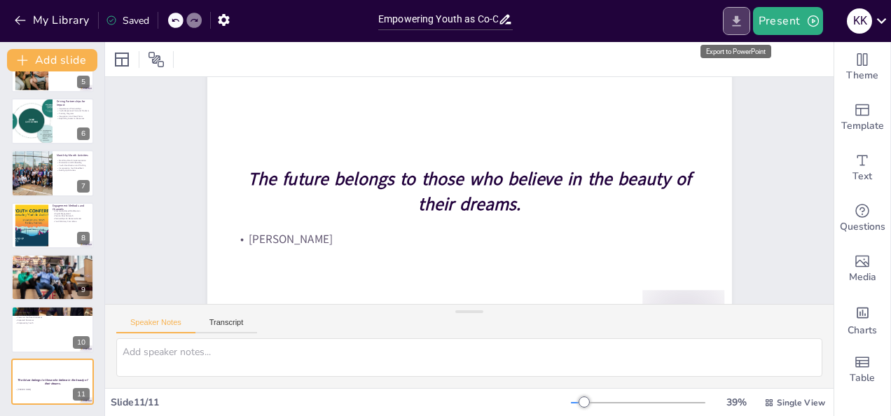
click at [740, 24] on icon "Export to PowerPoint" at bounding box center [736, 21] width 15 height 15
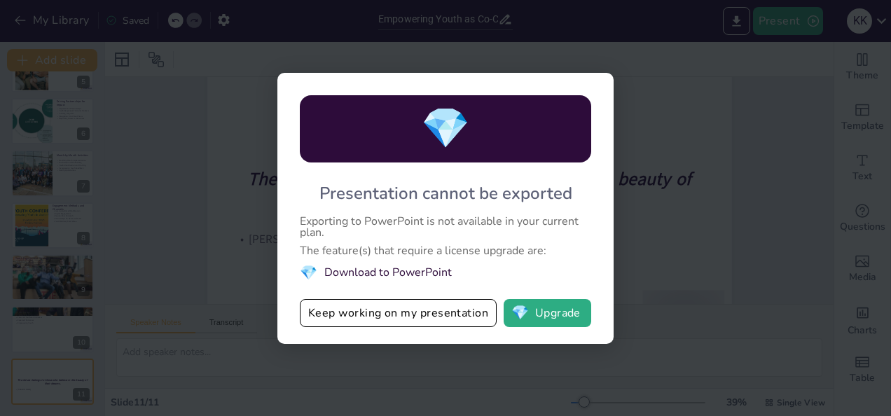
click at [691, 66] on div "💎 Presentation cannot be exported Exporting to PowerPoint is not available in y…" at bounding box center [445, 208] width 891 height 416
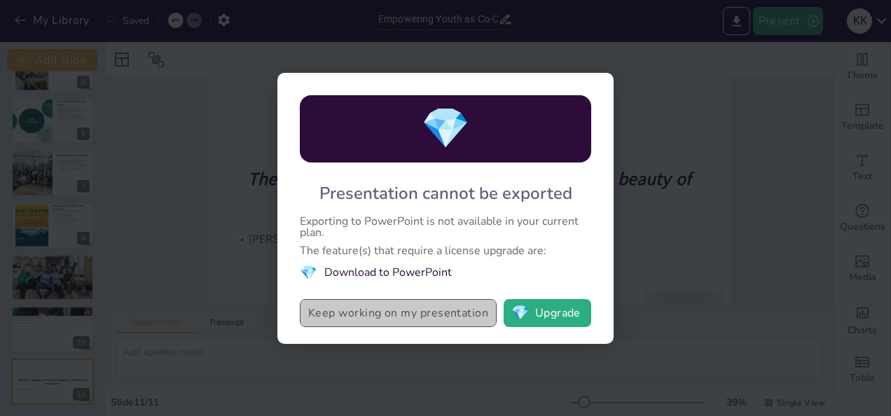
click at [424, 317] on button "Keep working on my presentation" at bounding box center [398, 313] width 197 height 28
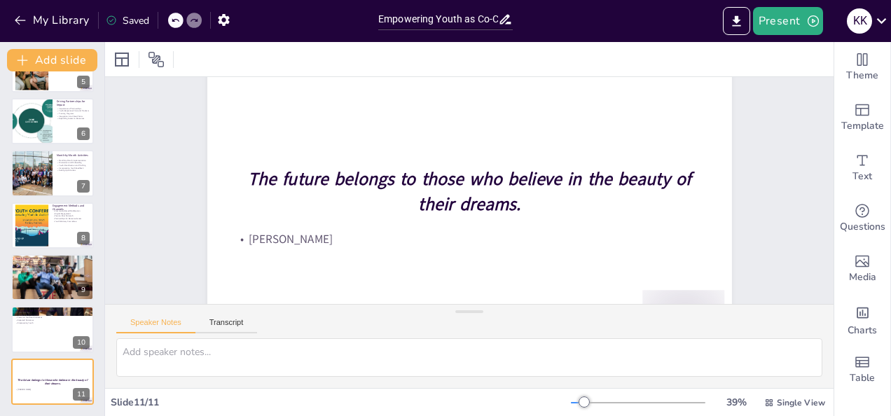
click at [134, 21] on div "Saved" at bounding box center [127, 20] width 43 height 13
click at [109, 18] on icon at bounding box center [111, 20] width 11 height 11
click at [504, 21] on icon at bounding box center [505, 20] width 11 height 10
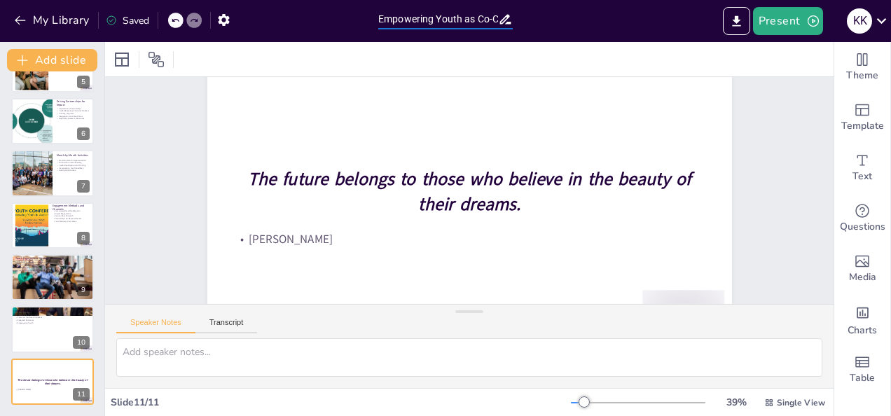
click at [468, 16] on input "Empowering Youth as Co-Creators: A Comprehensive Engagement Strategy for FIRST+…" at bounding box center [438, 19] width 120 height 20
click at [564, 34] on div "Present K K" at bounding box center [705, 21] width 371 height 28
click at [880, 19] on icon at bounding box center [881, 20] width 19 height 19
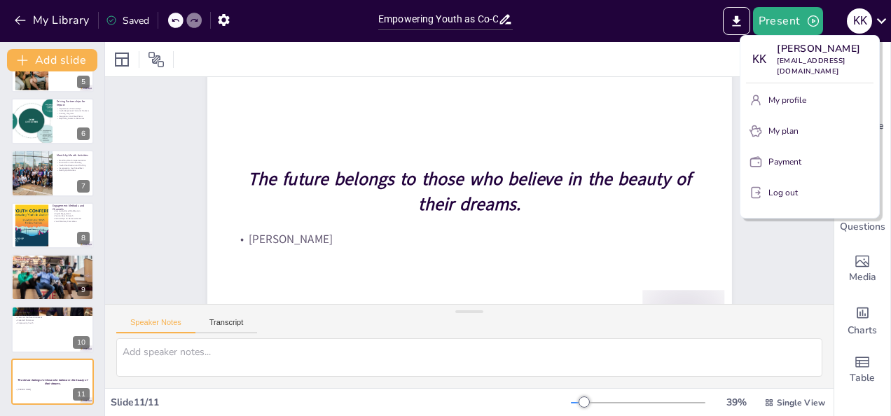
click at [712, 110] on div at bounding box center [445, 208] width 891 height 416
